Goal: Transaction & Acquisition: Purchase product/service

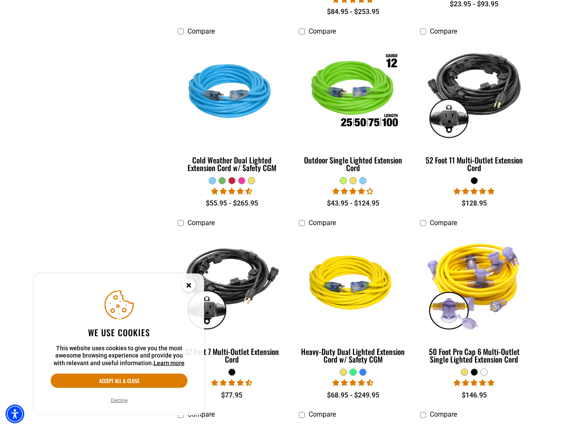
scroll to position [611, 0]
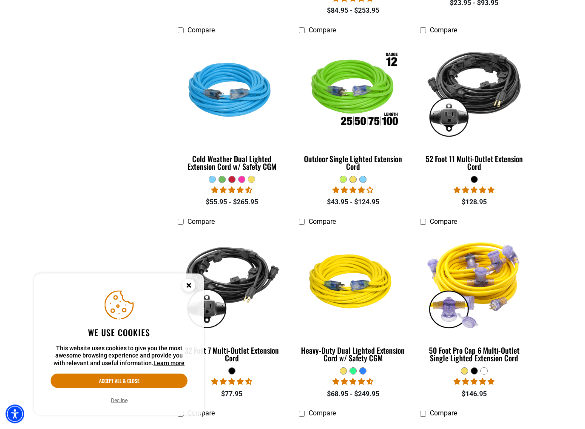
click at [188, 289] on circle "Close this option" at bounding box center [189, 285] width 13 height 13
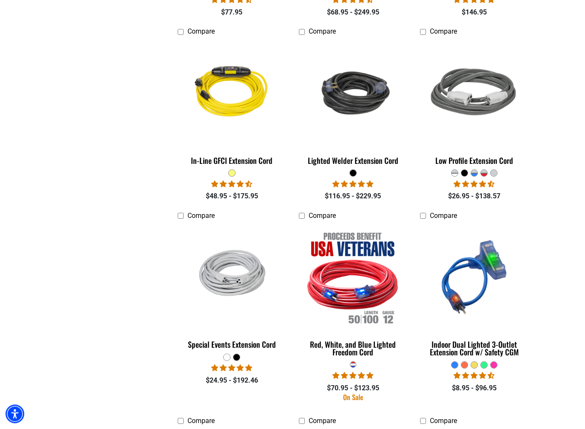
scroll to position [993, 0]
click at [554, 183] on section "**********" at bounding box center [292, 227] width 585 height 2008
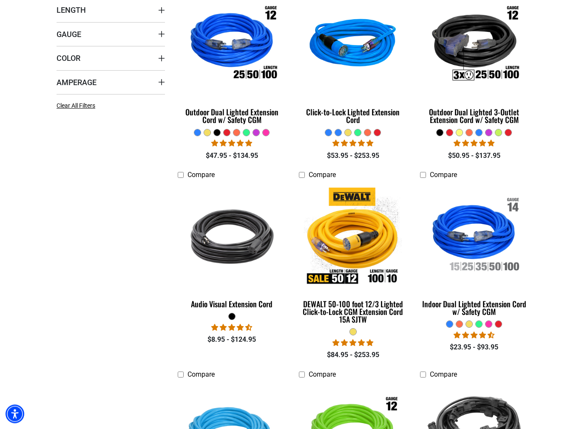
scroll to position [291, 0]
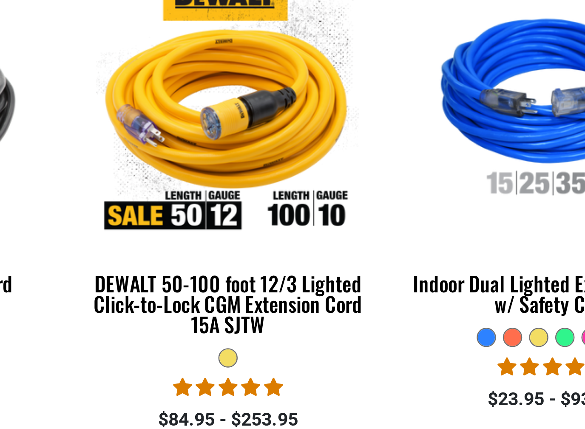
click at [421, 163] on img at bounding box center [474, 212] width 107 height 98
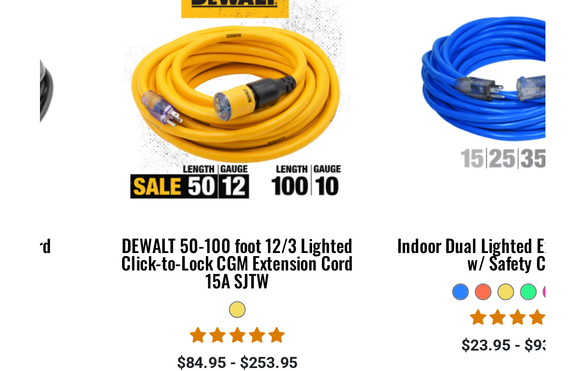
scroll to position [243, 0]
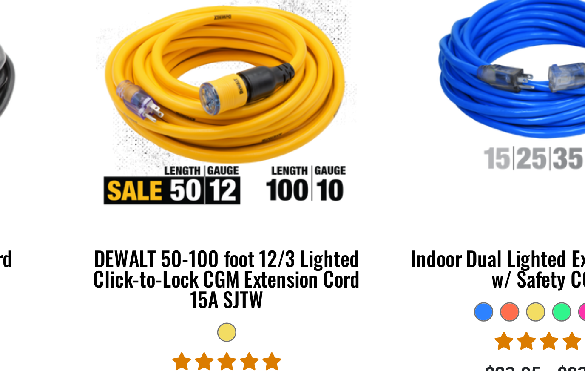
click at [300, 211] on img at bounding box center [353, 260] width 107 height 98
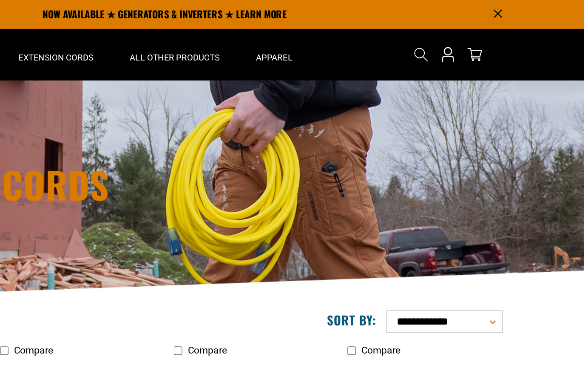
scroll to position [0, 0]
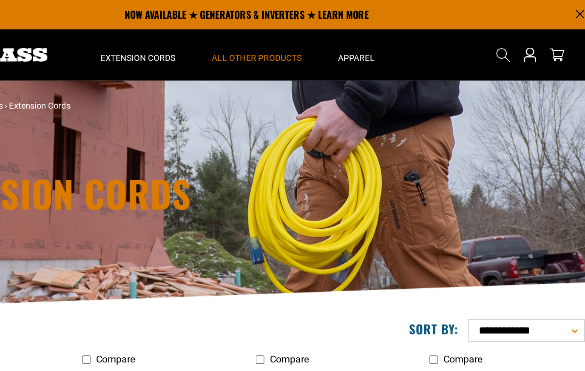
click at [268, 43] on span "All Other Products" at bounding box center [299, 41] width 63 height 8
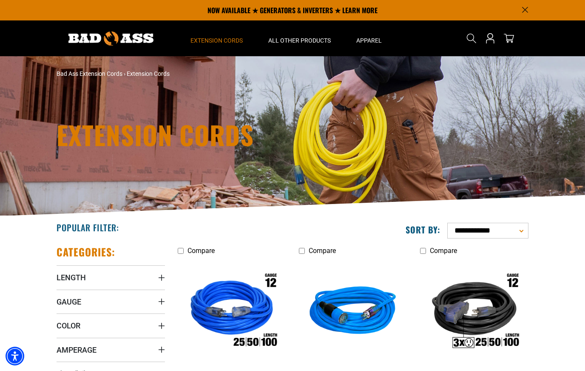
click at [225, 43] on span "Extension Cords" at bounding box center [217, 41] width 52 height 8
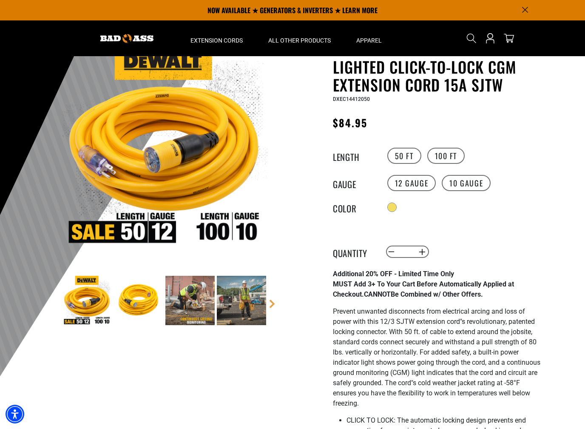
scroll to position [51, 0]
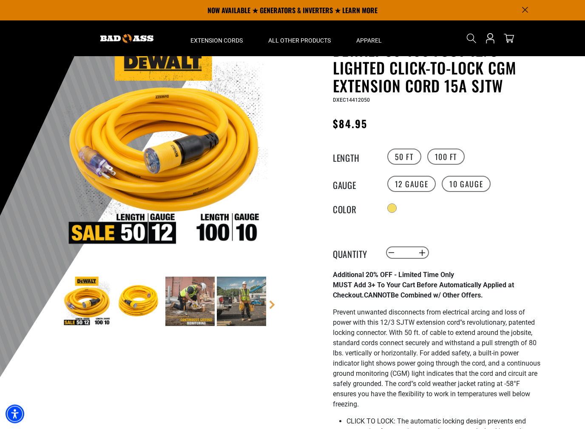
click at [476, 184] on label "10 Gauge" at bounding box center [466, 184] width 49 height 16
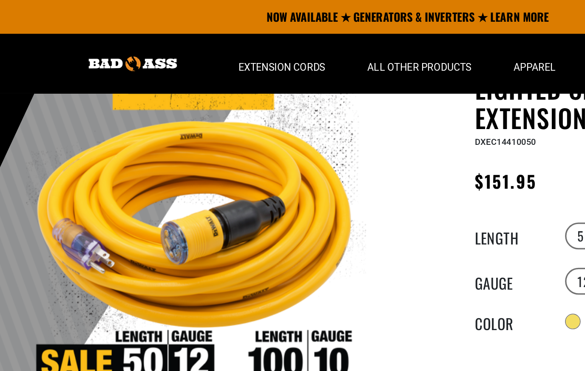
scroll to position [66, 0]
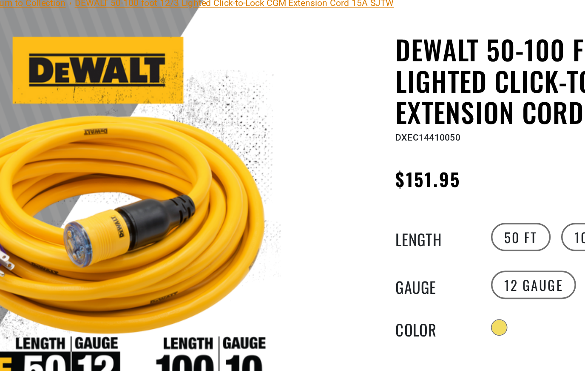
click at [388, 161] on label "12 Gauge" at bounding box center [412, 169] width 49 height 16
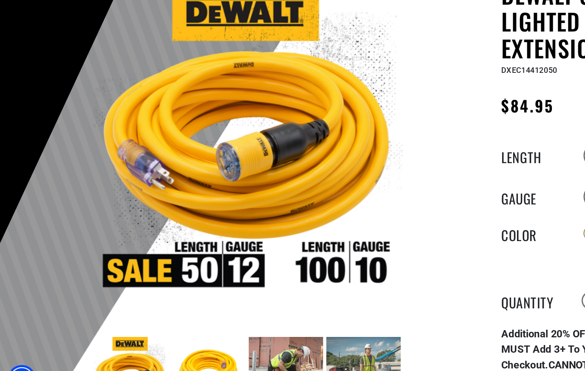
scroll to position [24, 0]
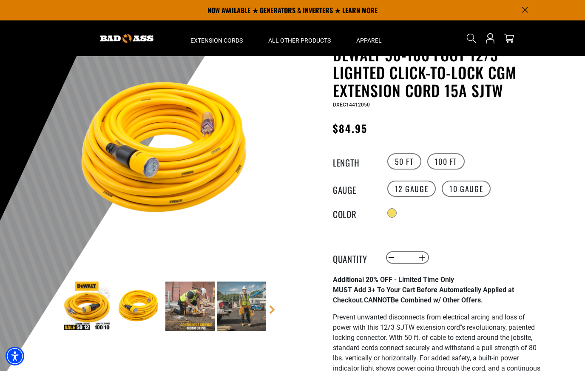
scroll to position [0, 0]
